Goal: Task Accomplishment & Management: Manage account settings

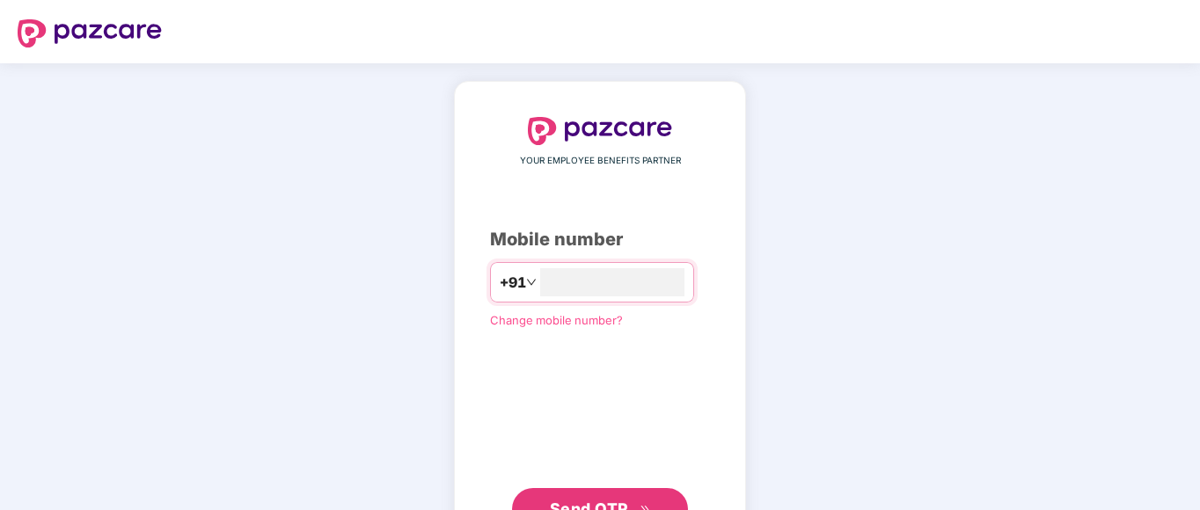
type input "*"
type input "**********"
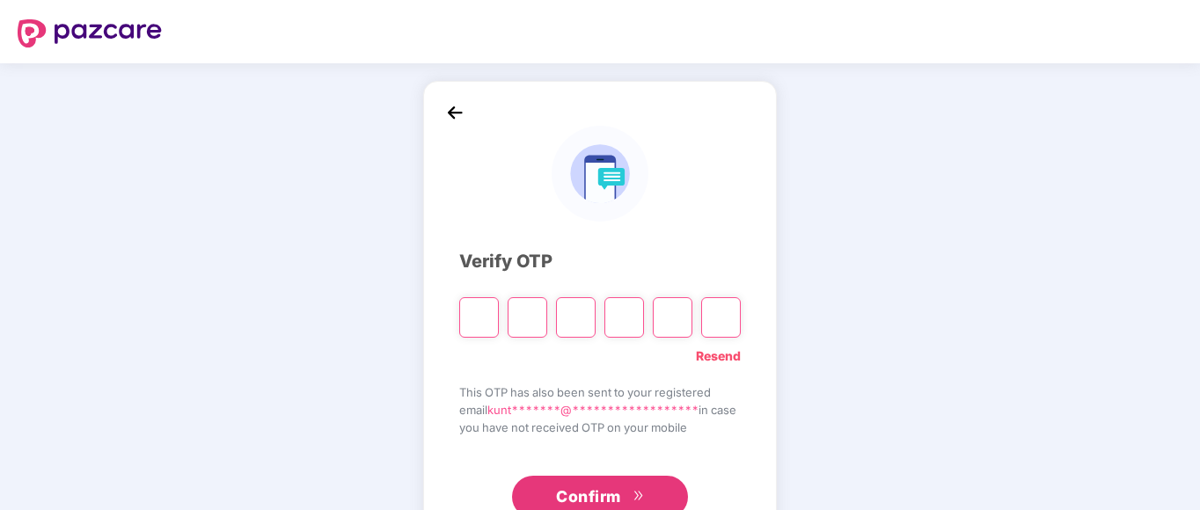
type input "*"
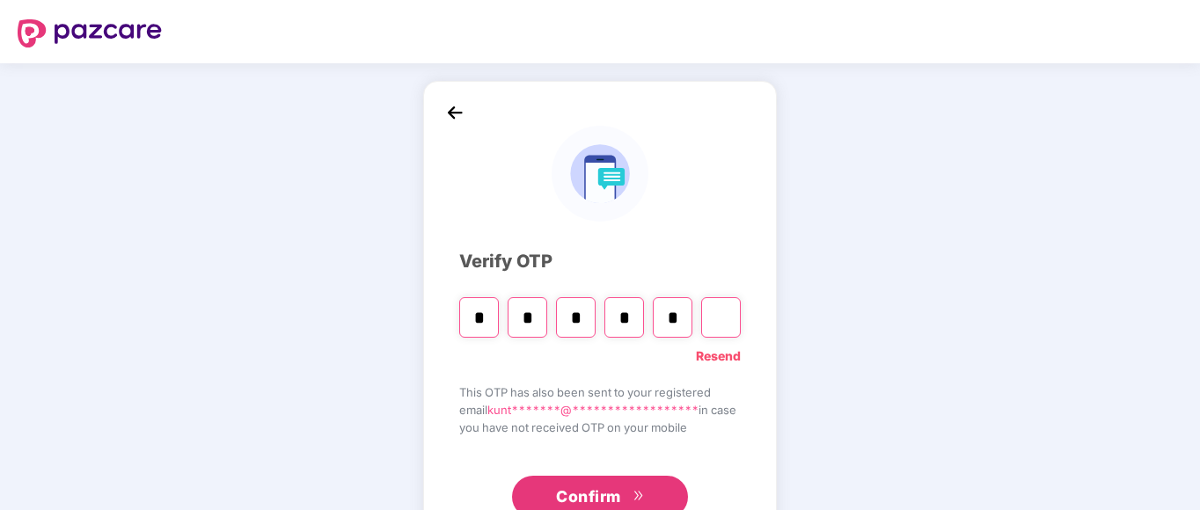
type input "*"
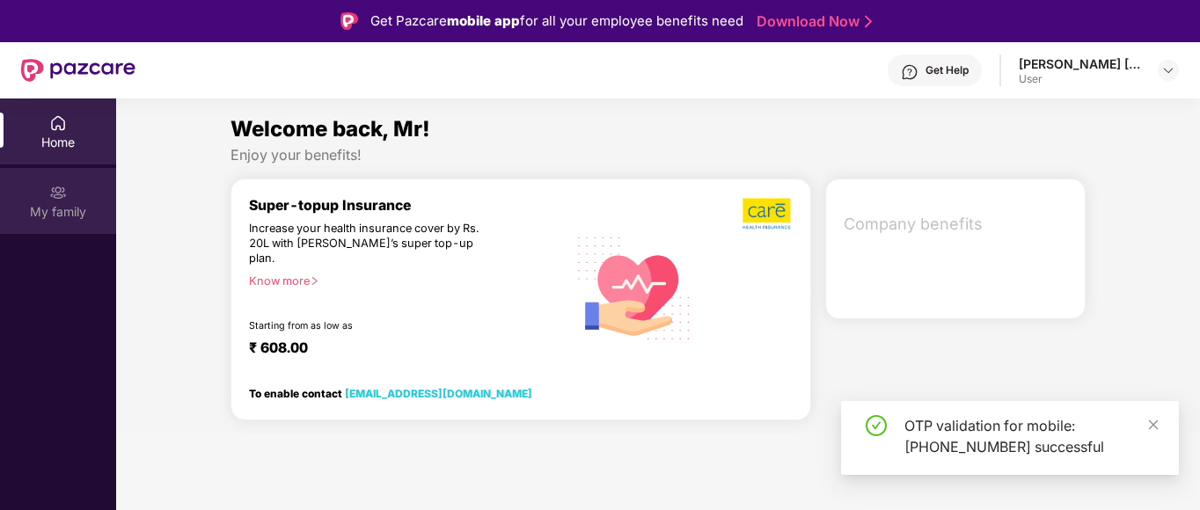
click at [62, 218] on div "My family" at bounding box center [58, 212] width 116 height 18
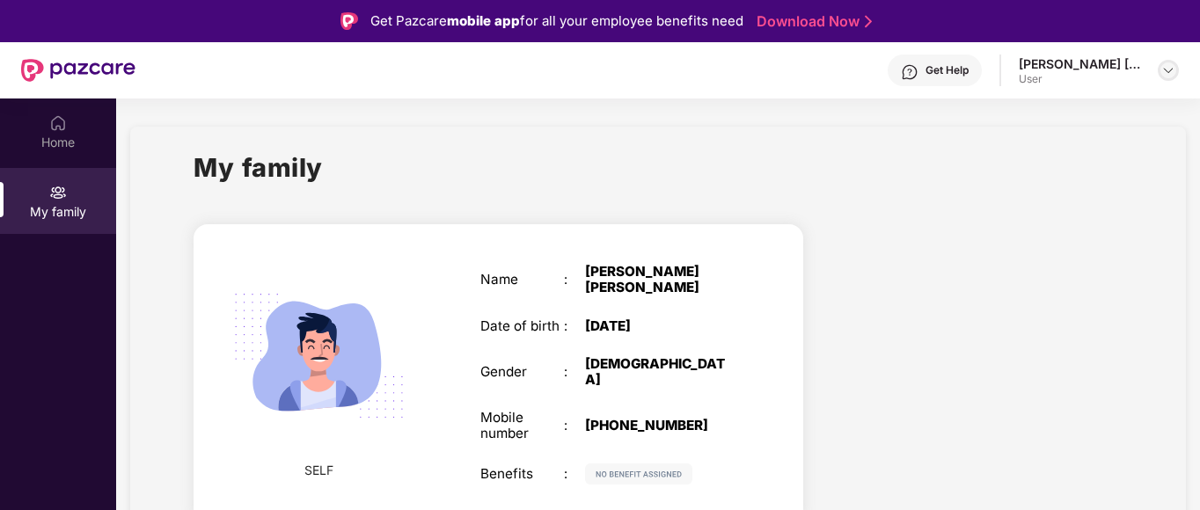
click at [1168, 71] on img at bounding box center [1168, 70] width 14 height 14
